Goal: Information Seeking & Learning: Learn about a topic

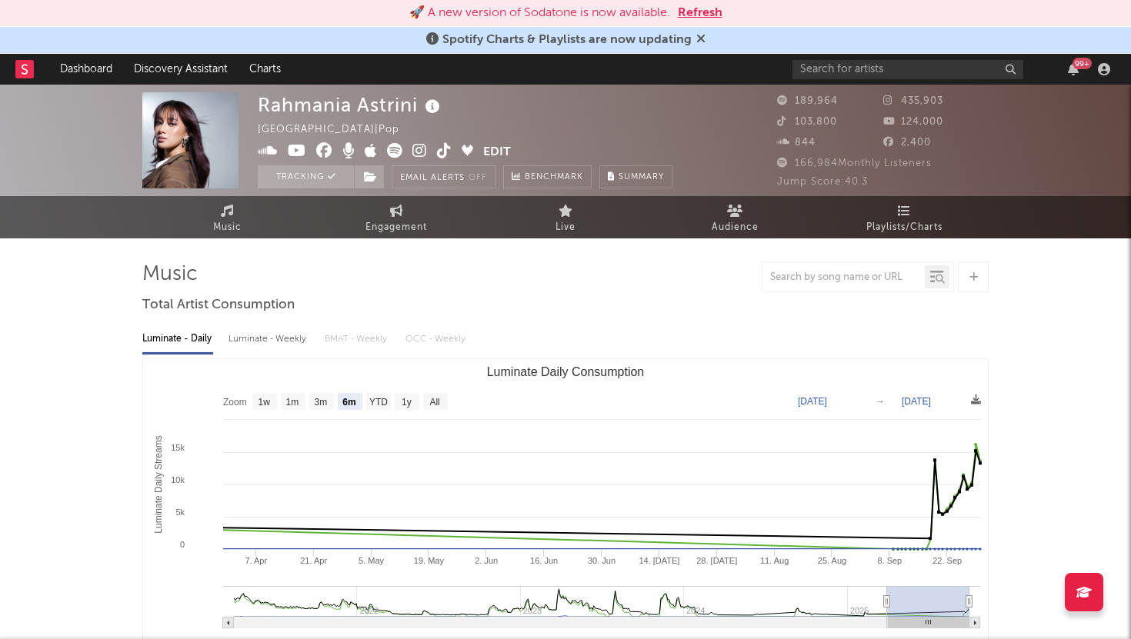
select select "6m"
click at [703, 12] on button "Refresh" at bounding box center [700, 13] width 45 height 18
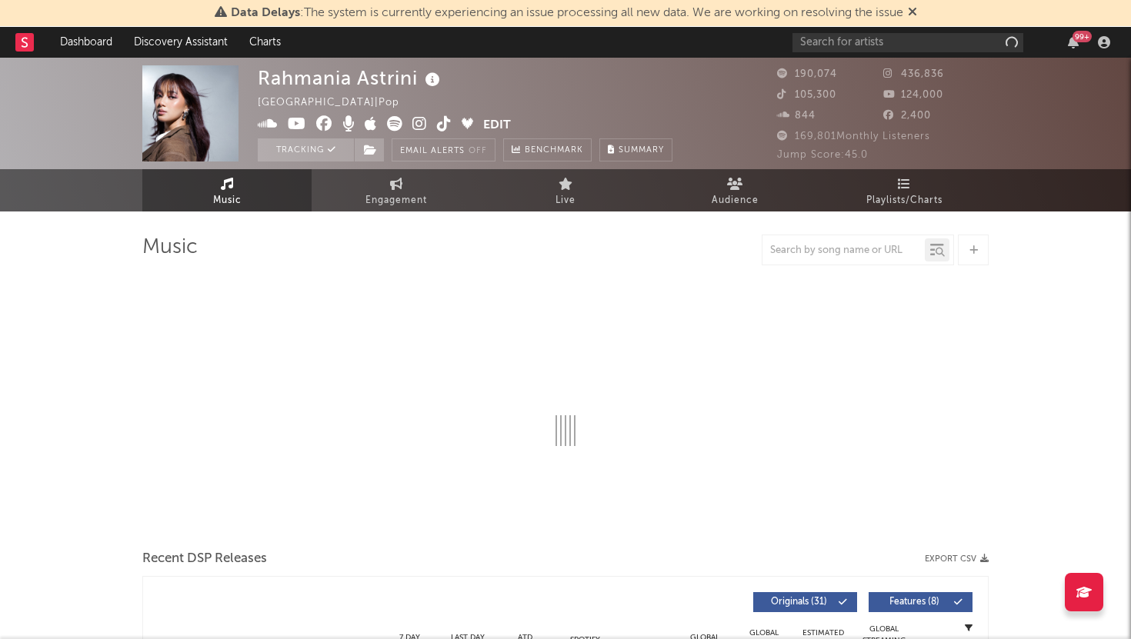
select select "6m"
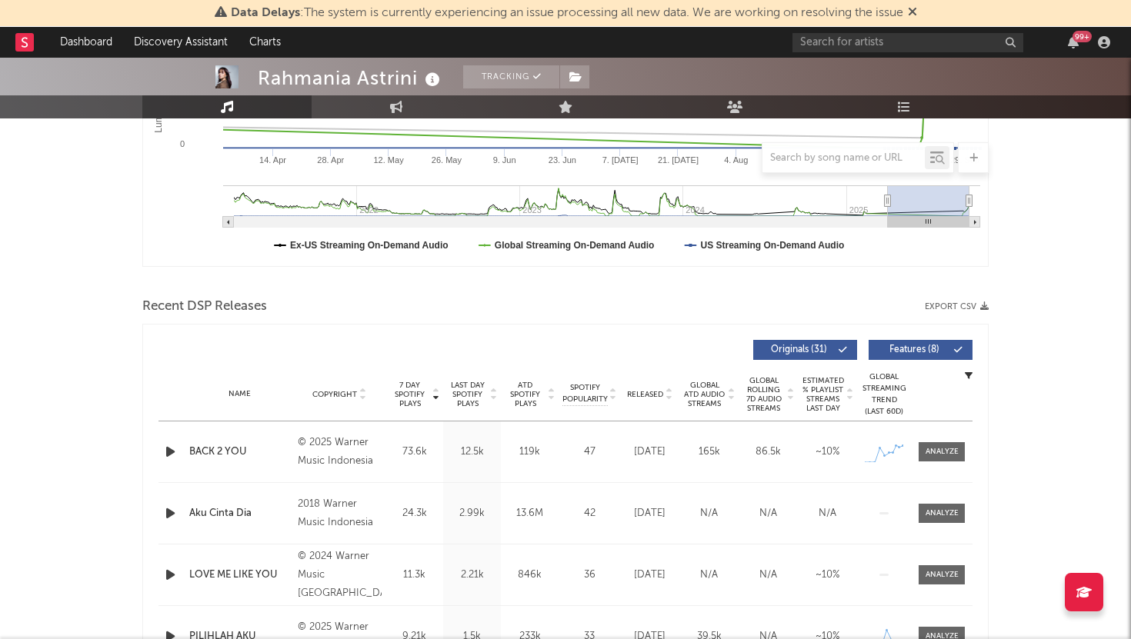
scroll to position [601, 0]
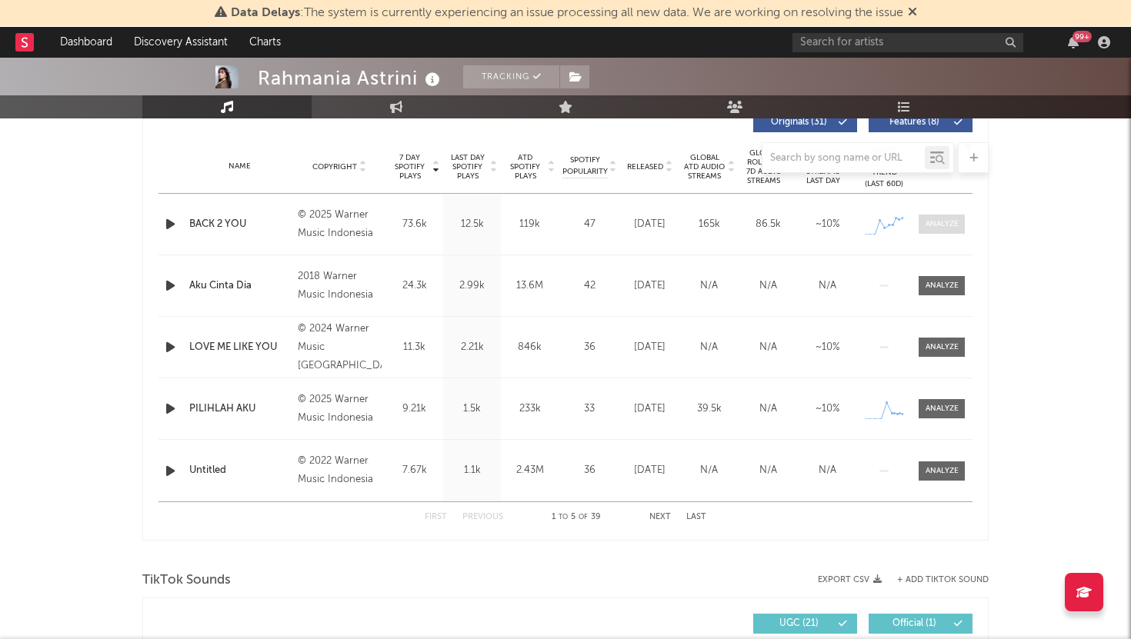
click at [950, 220] on div at bounding box center [941, 224] width 33 height 12
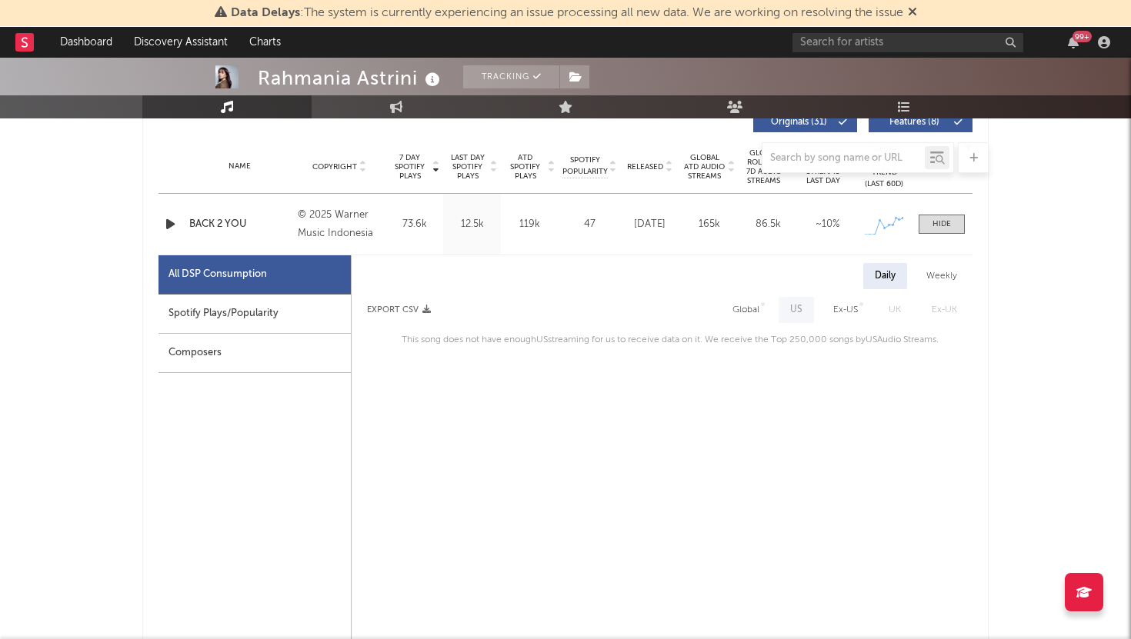
click at [305, 314] on div "Spotify Plays/Popularity" at bounding box center [254, 314] width 192 height 39
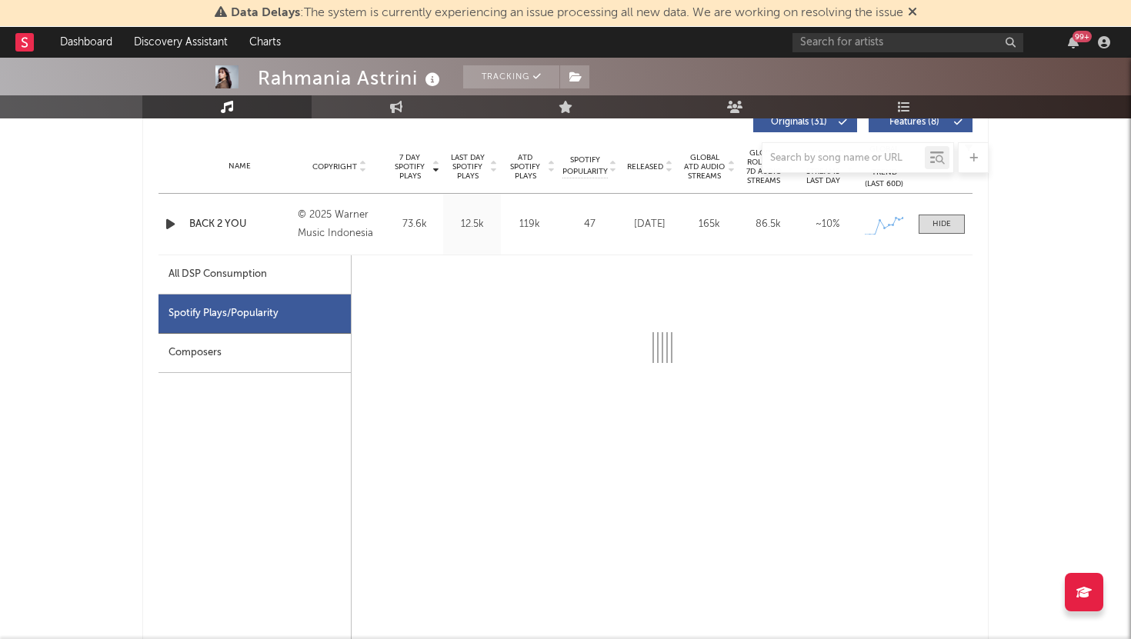
select select "1w"
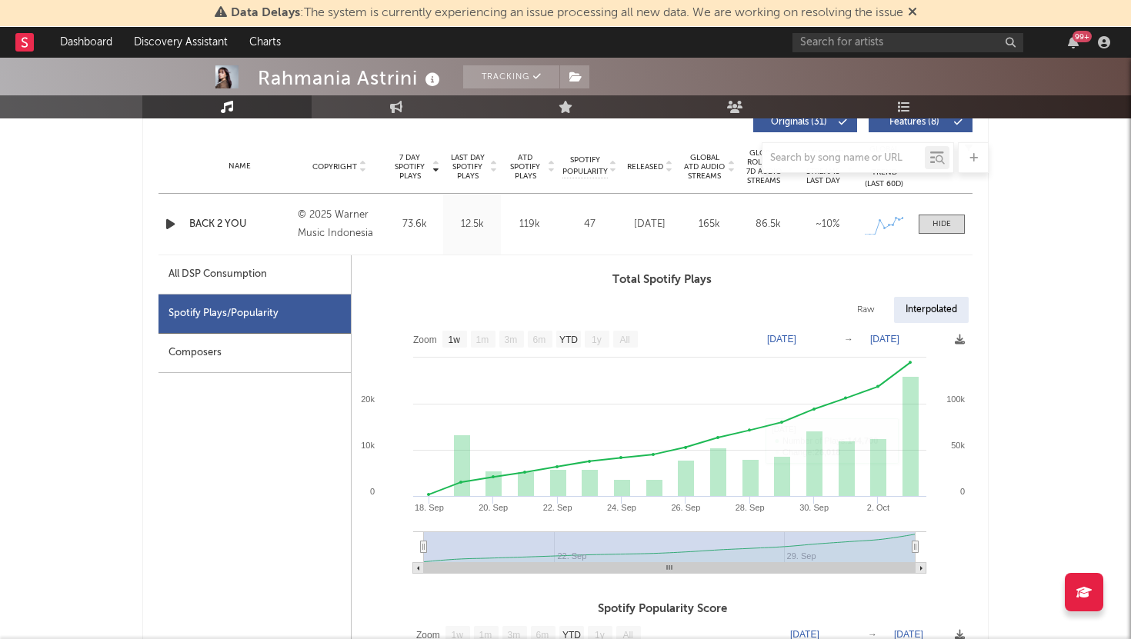
click at [917, 15] on icon at bounding box center [912, 11] width 9 height 12
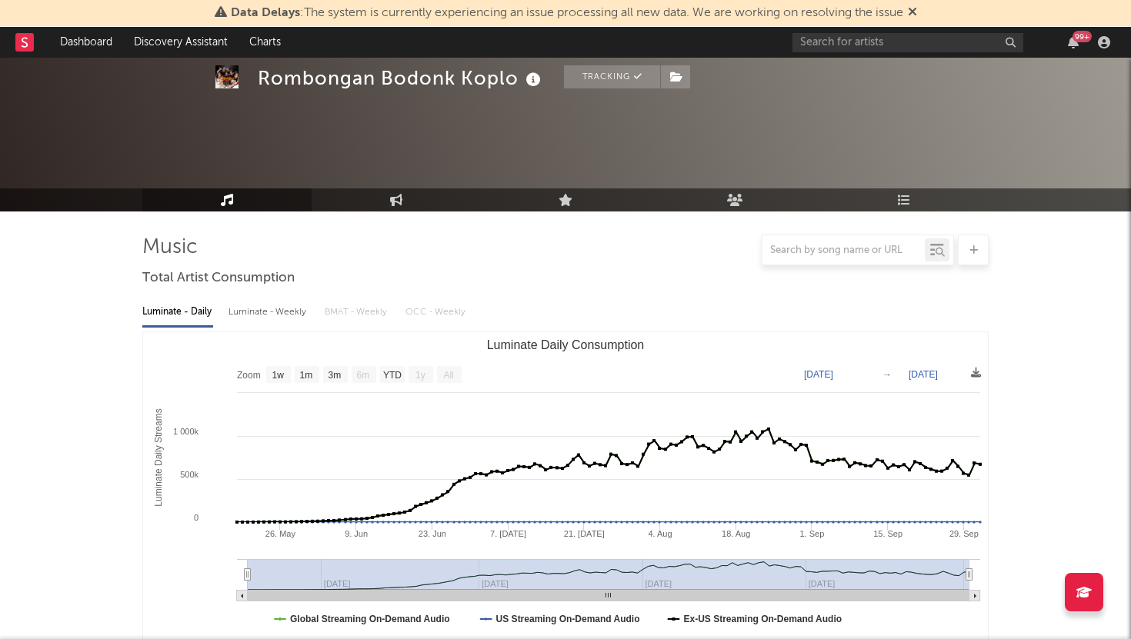
select select "1w"
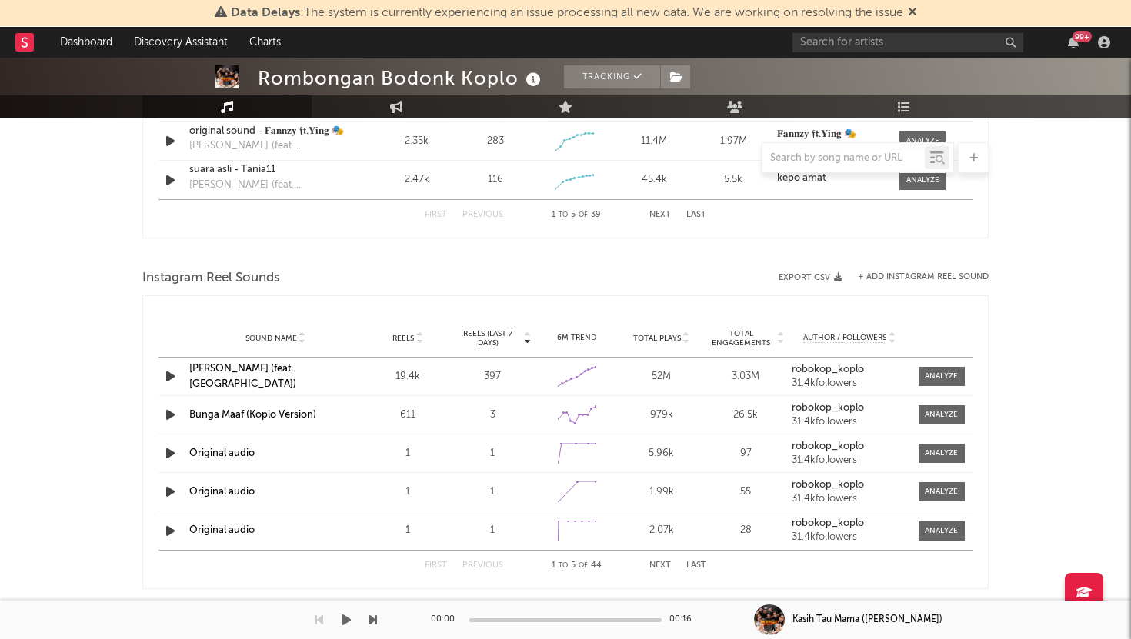
scroll to position [1579, 0]
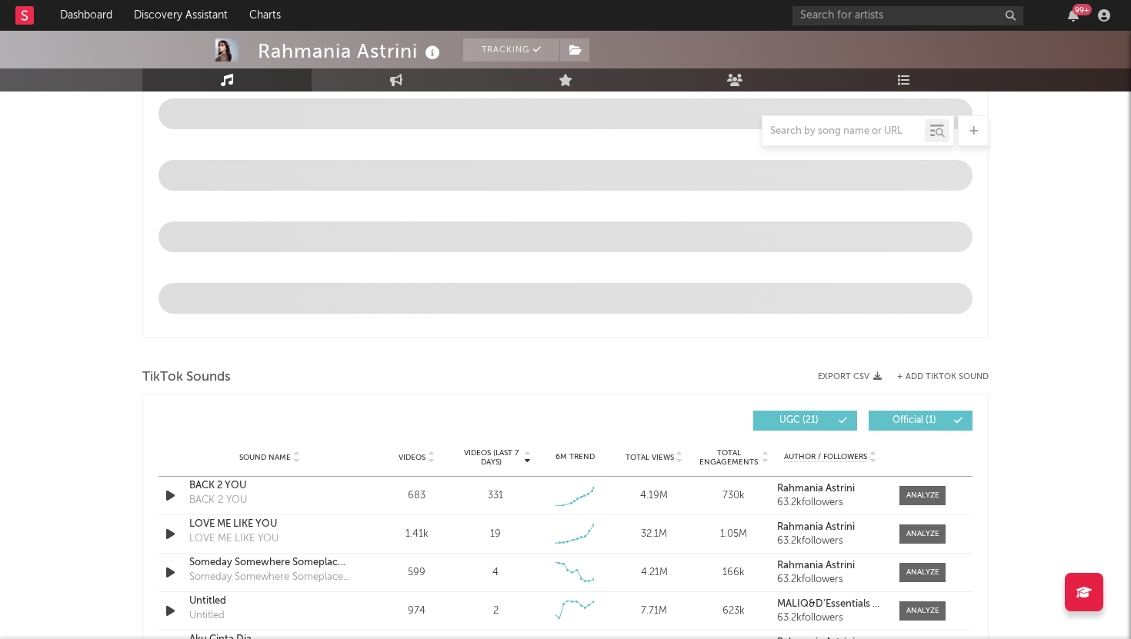
scroll to position [747, 0]
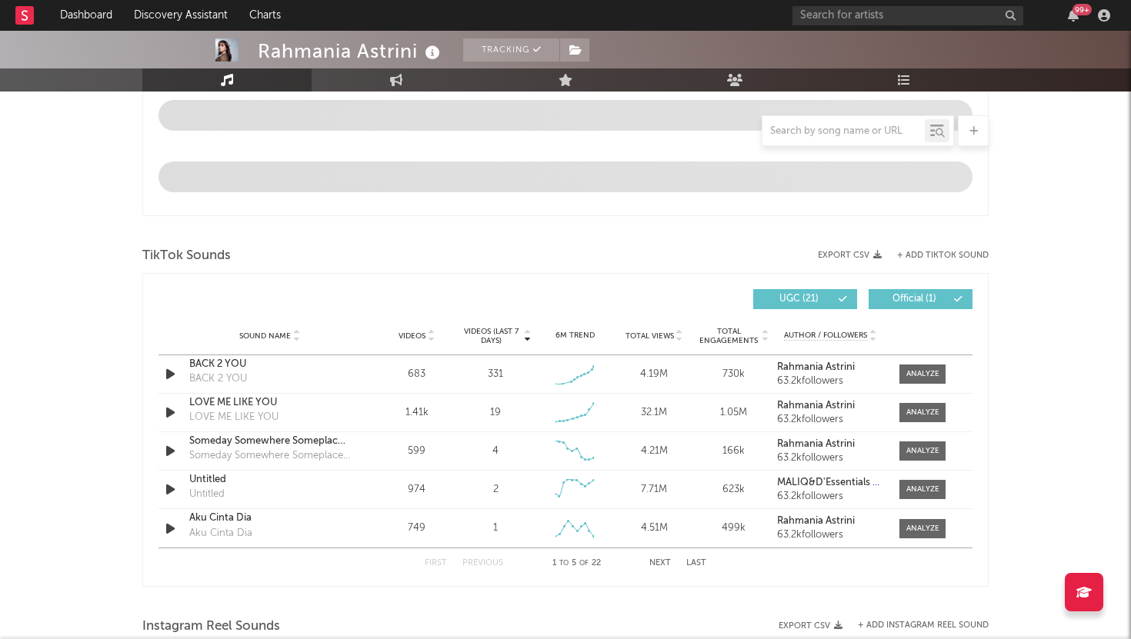
select select "6m"
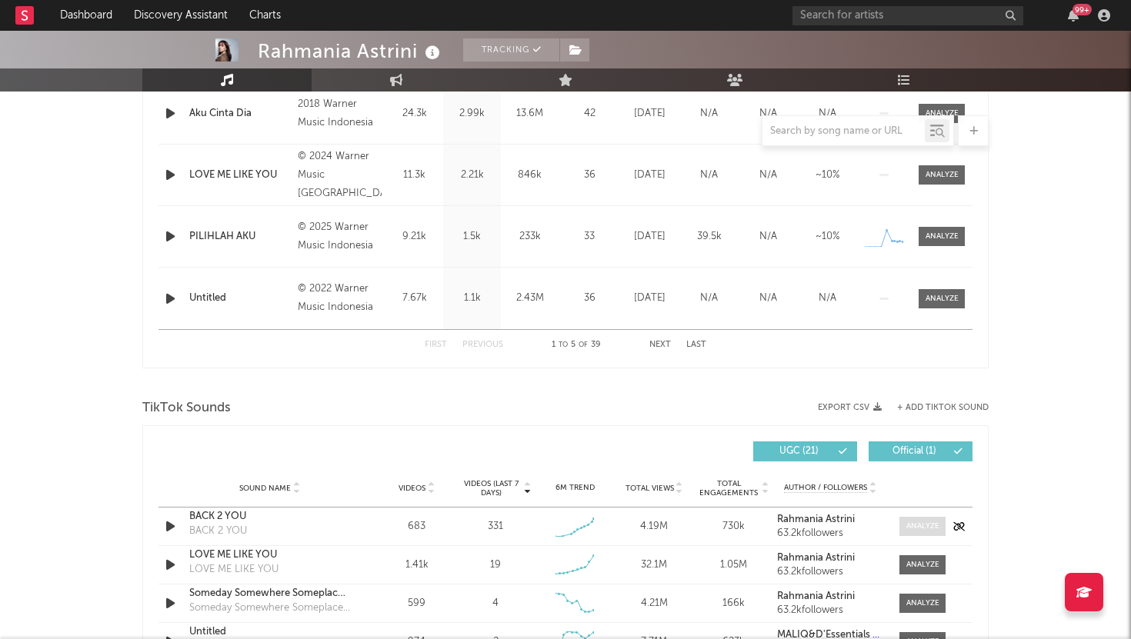
click at [918, 522] on div at bounding box center [922, 527] width 33 height 12
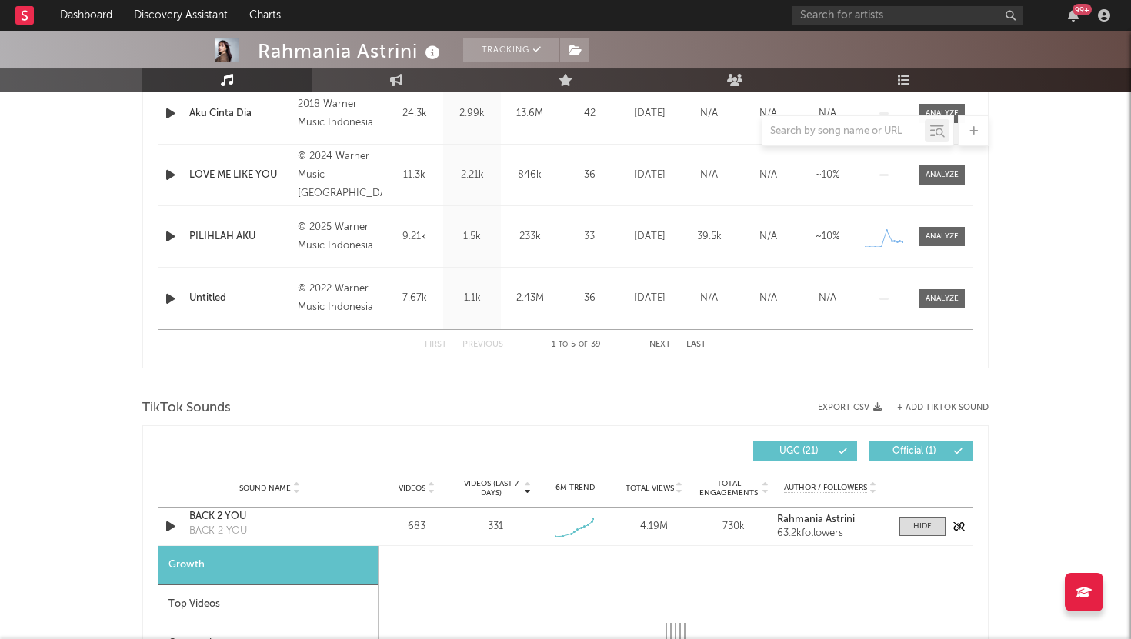
select select "1w"
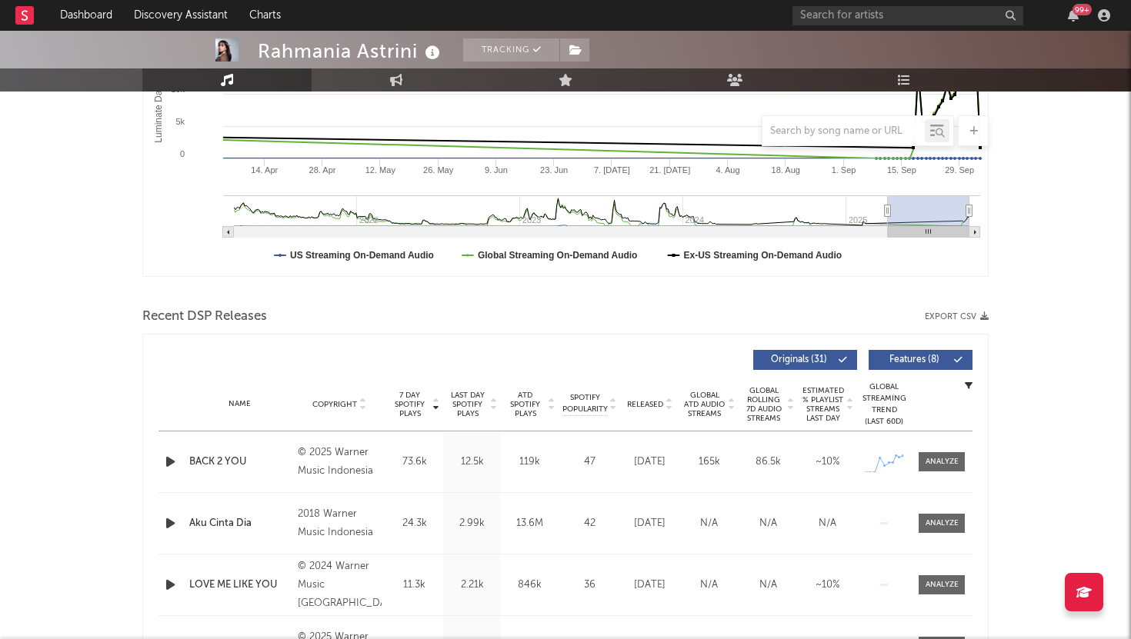
scroll to position [329, 0]
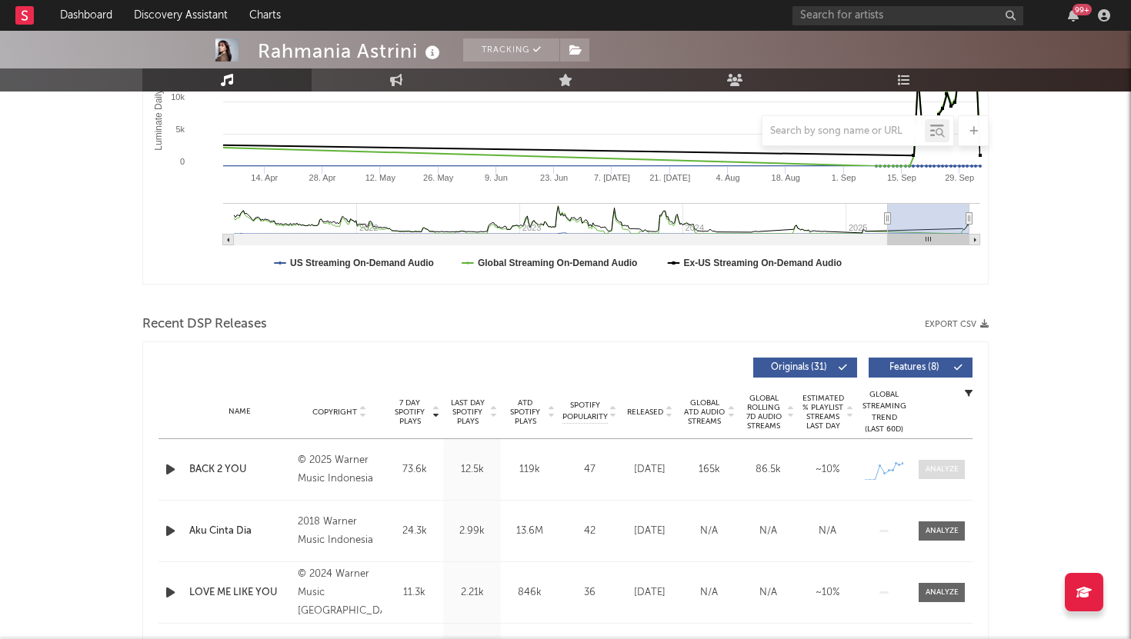
click at [940, 470] on div at bounding box center [941, 470] width 33 height 12
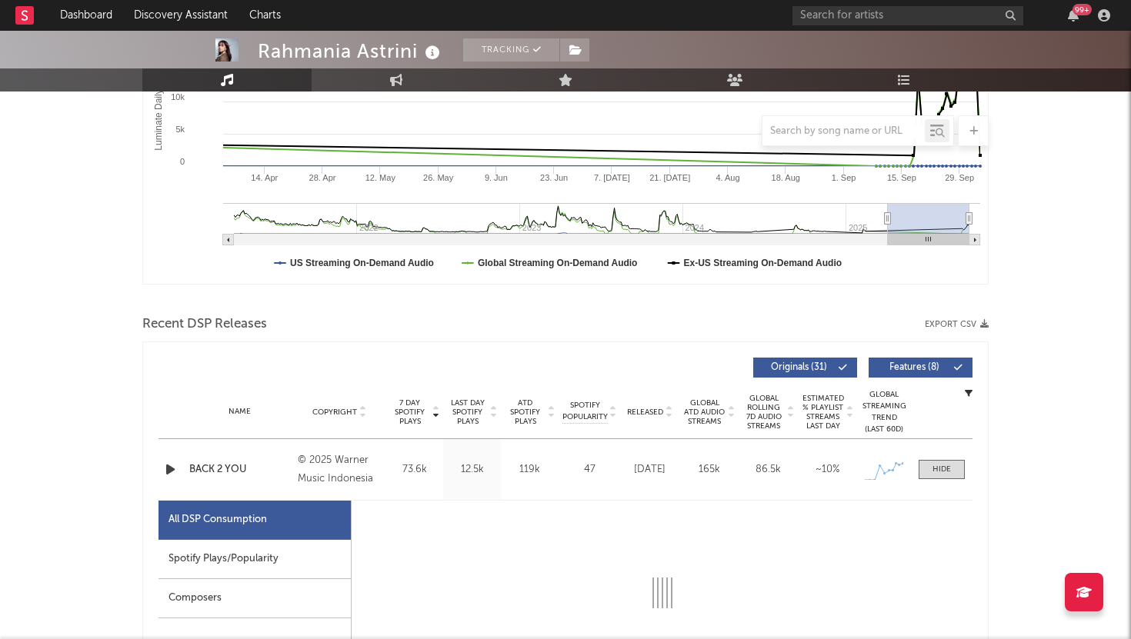
click at [281, 553] on div "Spotify Plays/Popularity" at bounding box center [254, 559] width 192 height 39
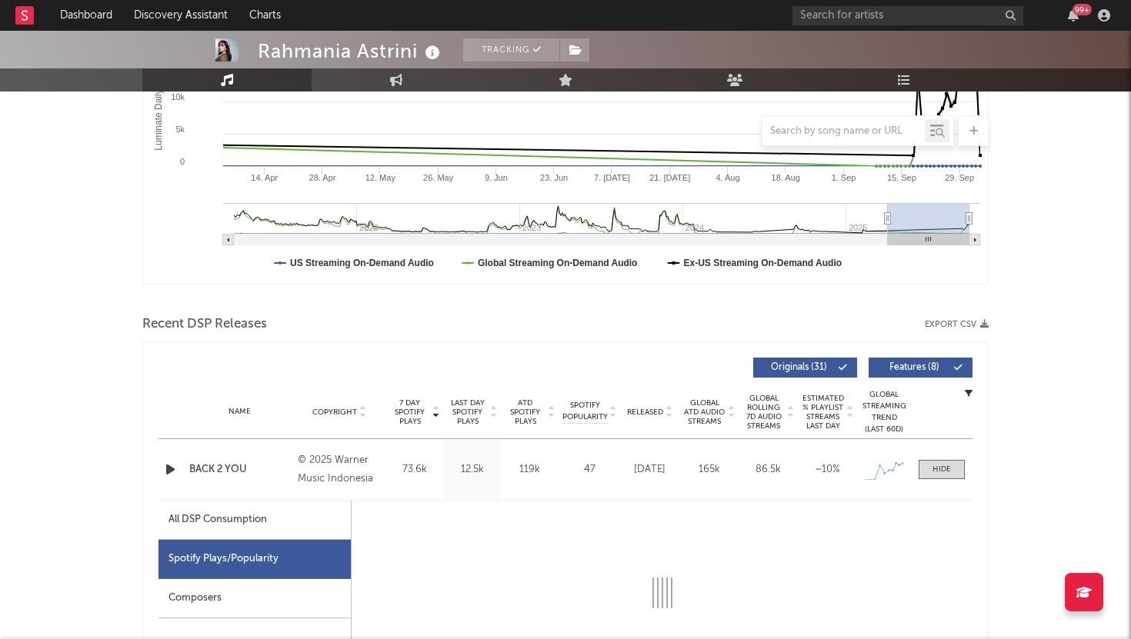
select select "1w"
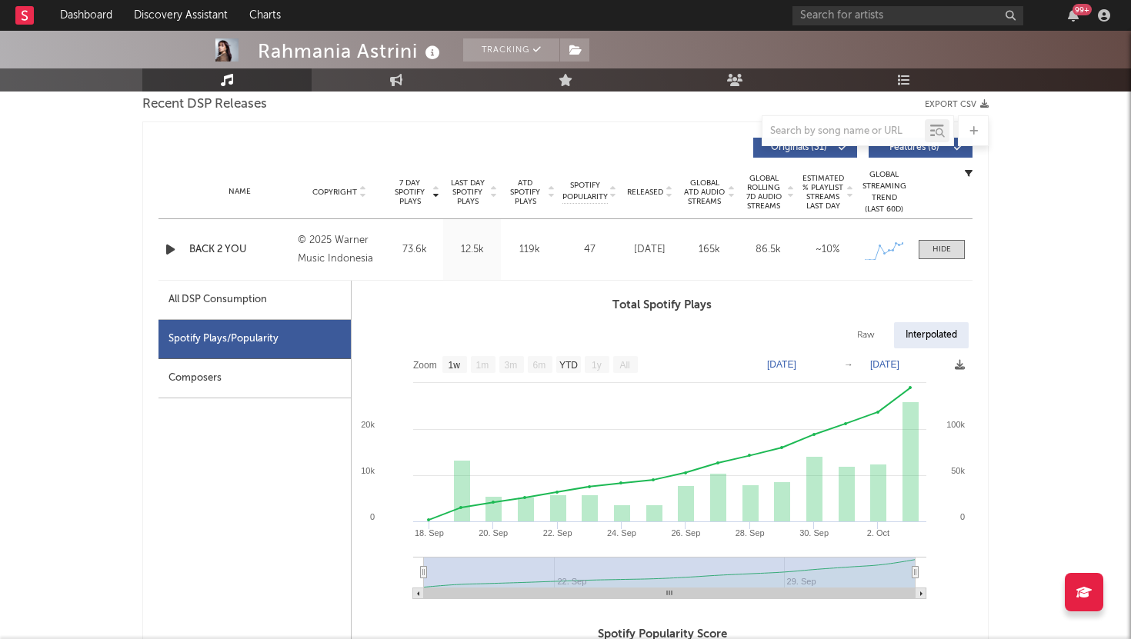
scroll to position [640, 0]
